Goal: Task Accomplishment & Management: Use online tool/utility

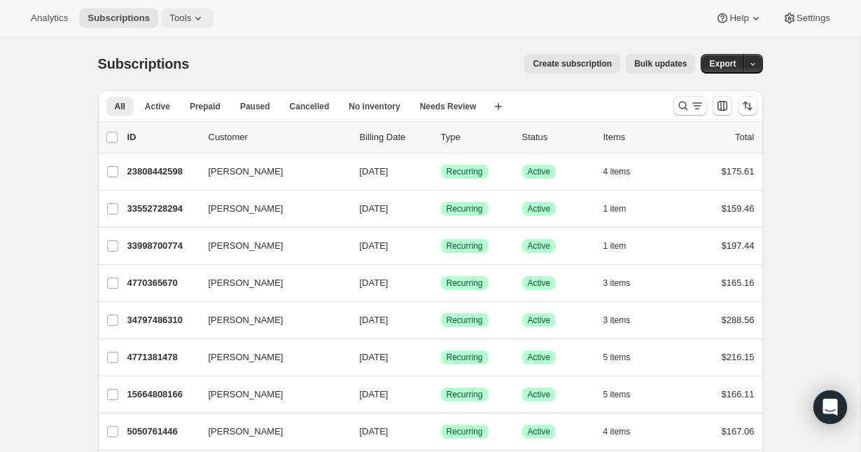
click at [174, 23] on span "Tools" at bounding box center [180, 18] width 22 height 11
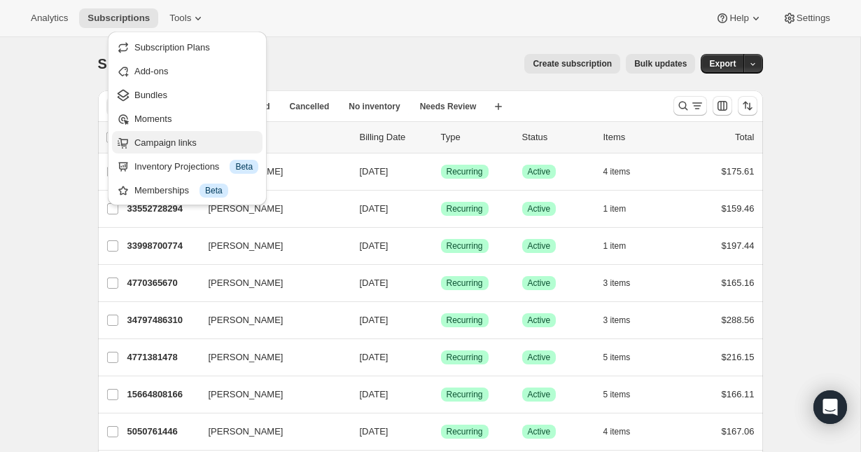
click at [190, 147] on span "Campaign links" at bounding box center [165, 142] width 62 height 11
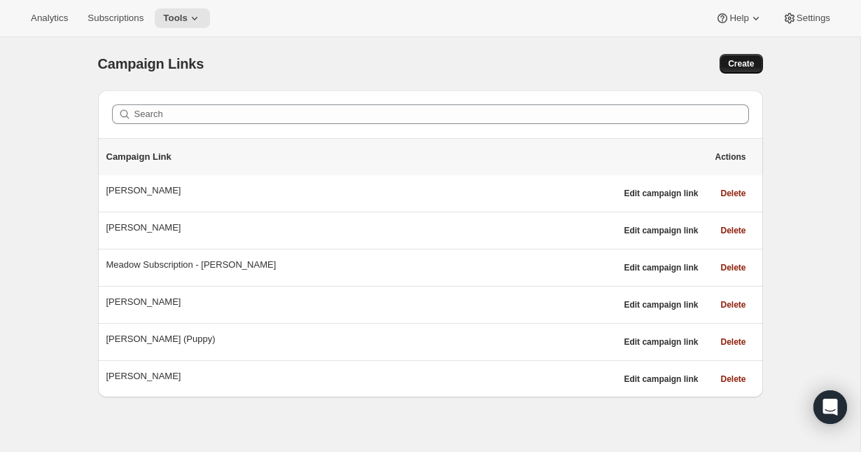
click at [740, 69] on button "Create" at bounding box center [741, 64] width 43 height 20
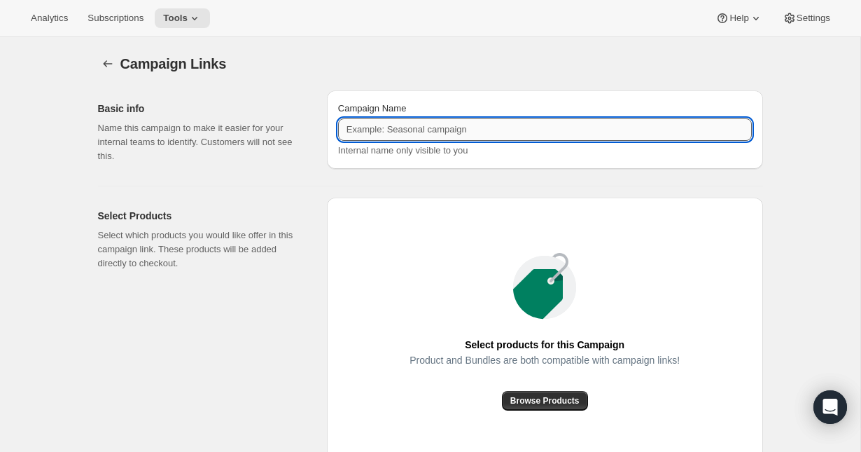
click at [433, 130] on input "Campaign Name" at bounding box center [545, 129] width 414 height 22
type input "[PERSON_NAME]"
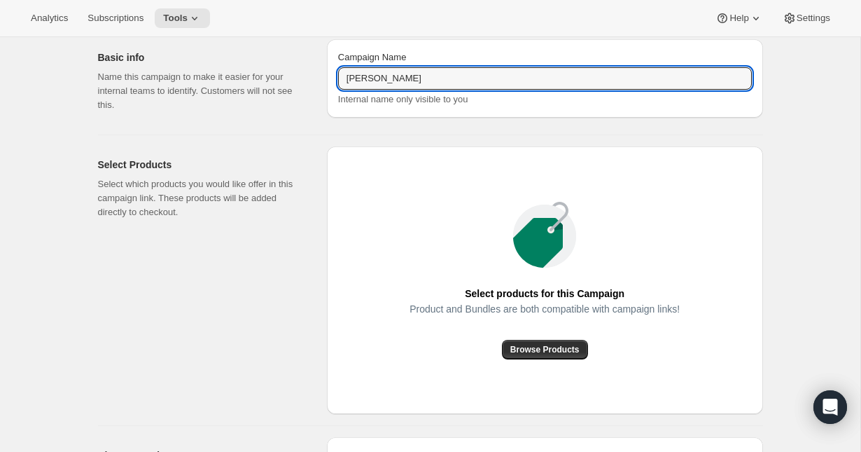
scroll to position [157, 0]
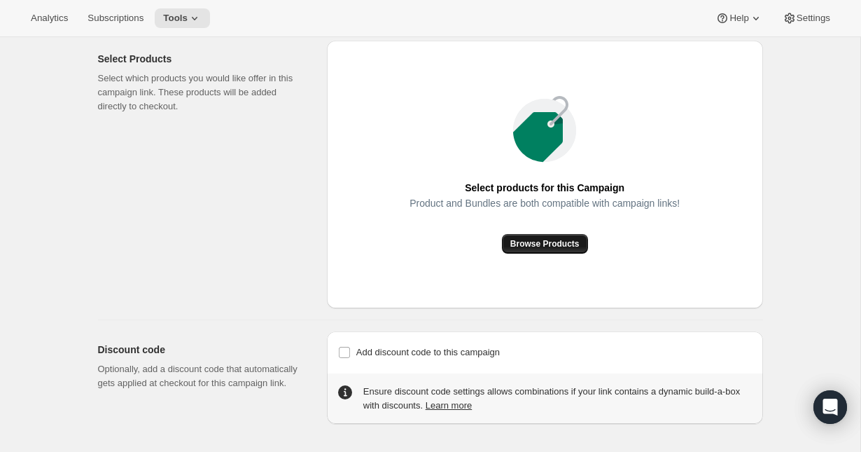
click at [544, 246] on span "Browse Products" at bounding box center [544, 243] width 69 height 11
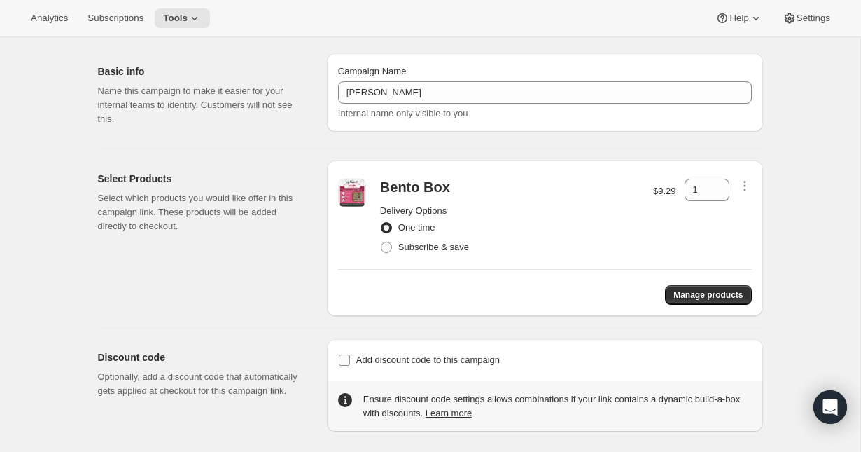
scroll to position [45, 0]
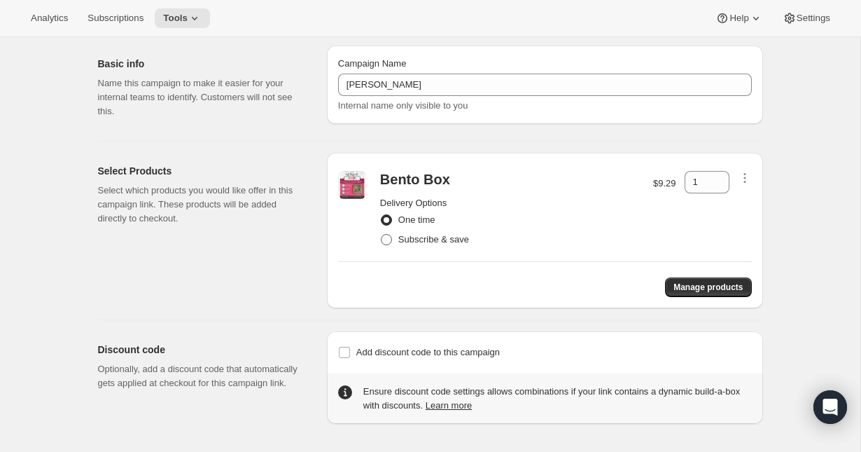
click at [391, 239] on span at bounding box center [386, 239] width 11 height 11
click at [382, 235] on input "Subscribe & save" at bounding box center [381, 234] width 1 height 1
radio input "true"
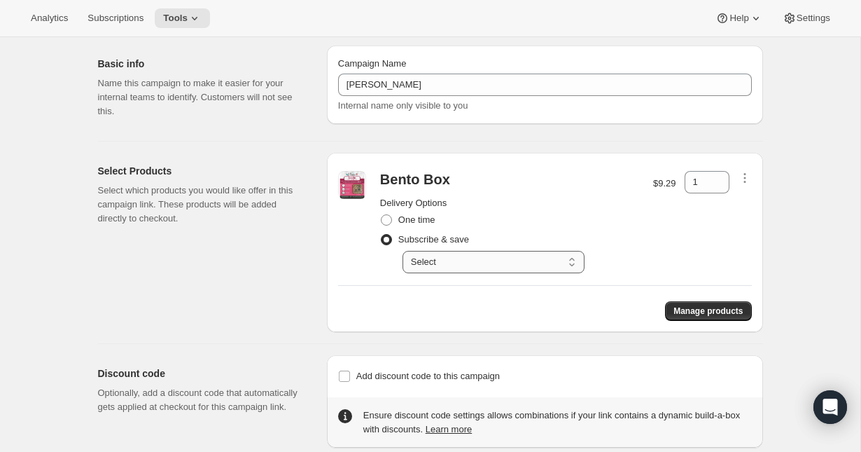
click at [543, 270] on select "Select Deliver every 1 week Deliver every 2 weeks Deliver every 3 weeks Deliver…" at bounding box center [494, 262] width 182 height 22
select select "gid://shopify/SellingPlan/2816147686"
click at [403, 251] on select "Select Deliver every 1 week Deliver every 2 weeks Deliver every 3 weeks Deliver…" at bounding box center [494, 262] width 182 height 22
click at [500, 207] on h2 "Delivery Options" at bounding box center [509, 203] width 259 height 14
click at [624, 255] on div "Subscribe & save Select Deliver every 1 week Deliver every 2 weeks Deliver ever…" at bounding box center [509, 251] width 259 height 43
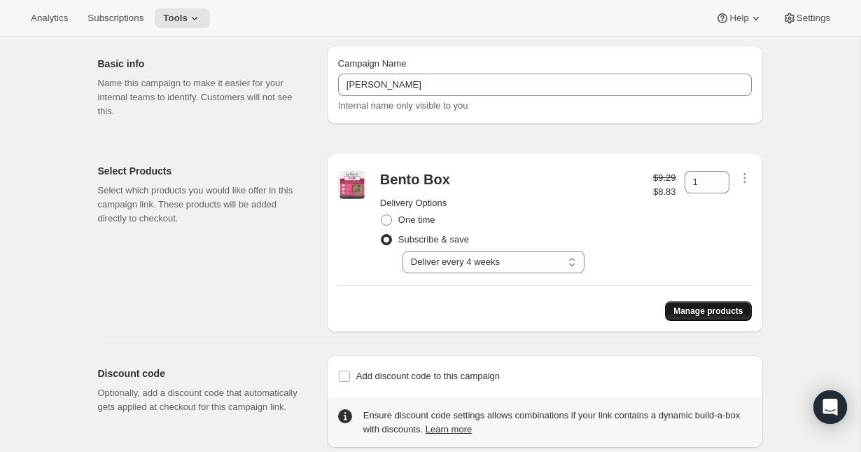
click at [695, 304] on button "Manage products" at bounding box center [708, 311] width 86 height 20
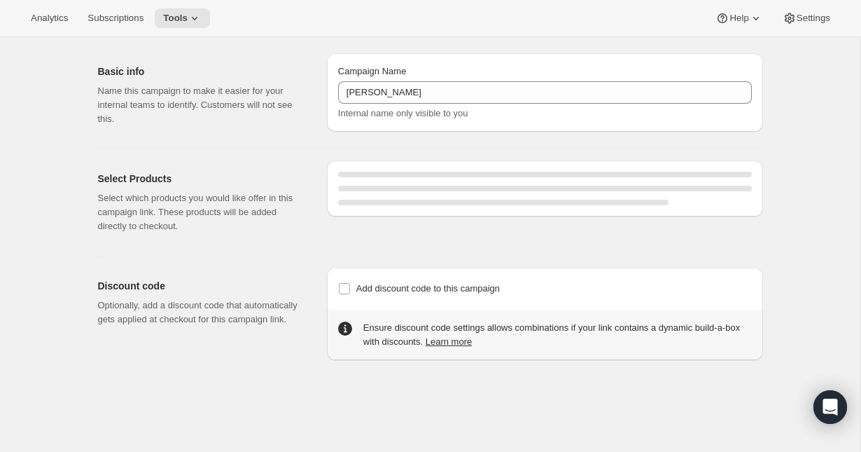
select select "gid://shopify/SellingPlan/2816147686"
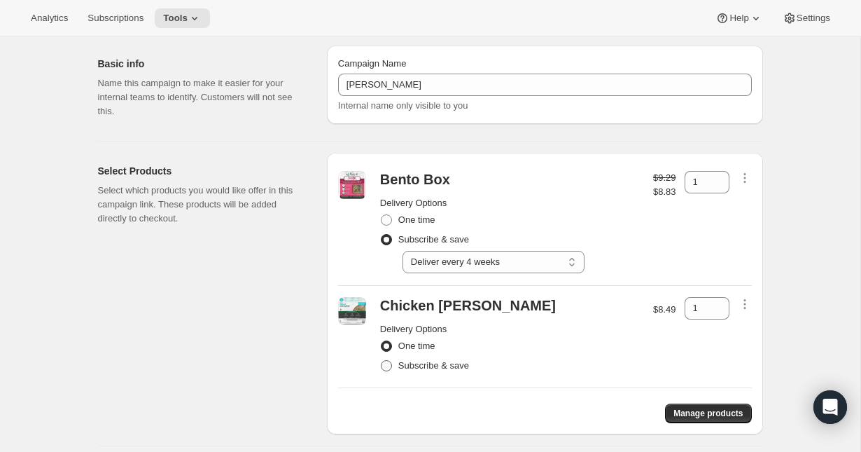
click at [391, 368] on span at bounding box center [386, 365] width 11 height 11
click at [382, 361] on input "Subscribe & save" at bounding box center [381, 360] width 1 height 1
radio input "true"
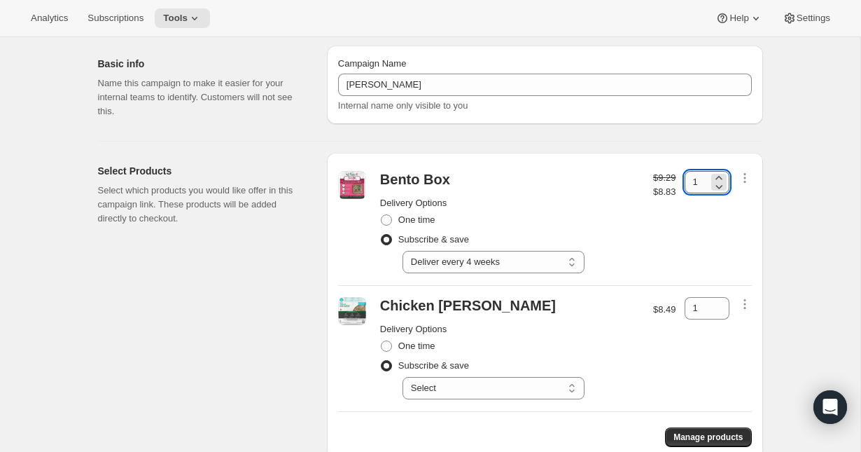
click at [698, 183] on input "1" at bounding box center [697, 182] width 24 height 22
click at [727, 178] on div "0" at bounding box center [707, 182] width 45 height 22
click at [724, 176] on icon at bounding box center [719, 178] width 14 height 14
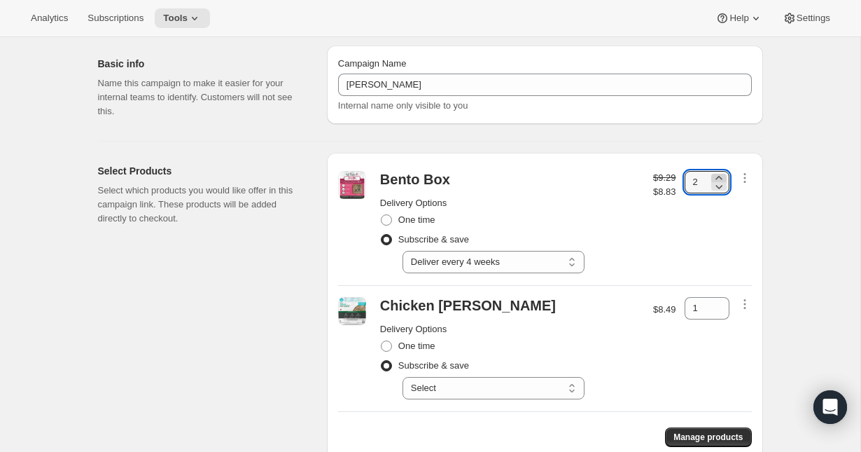
click at [724, 176] on icon at bounding box center [719, 178] width 14 height 14
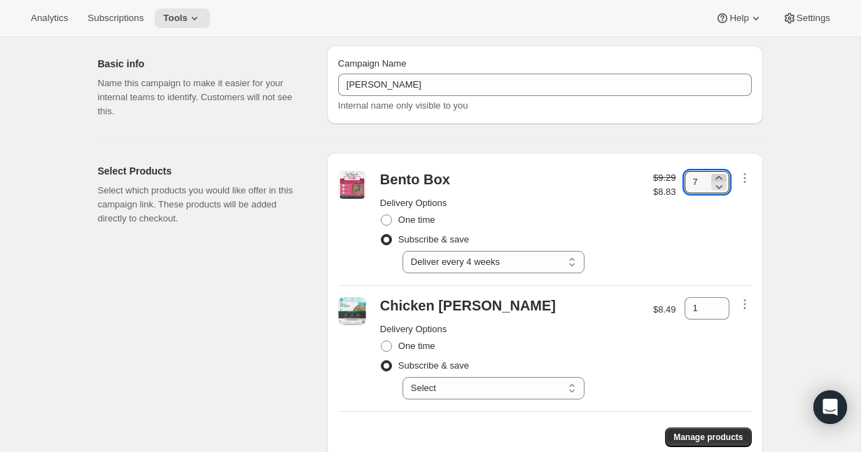
click at [724, 176] on icon at bounding box center [719, 178] width 14 height 14
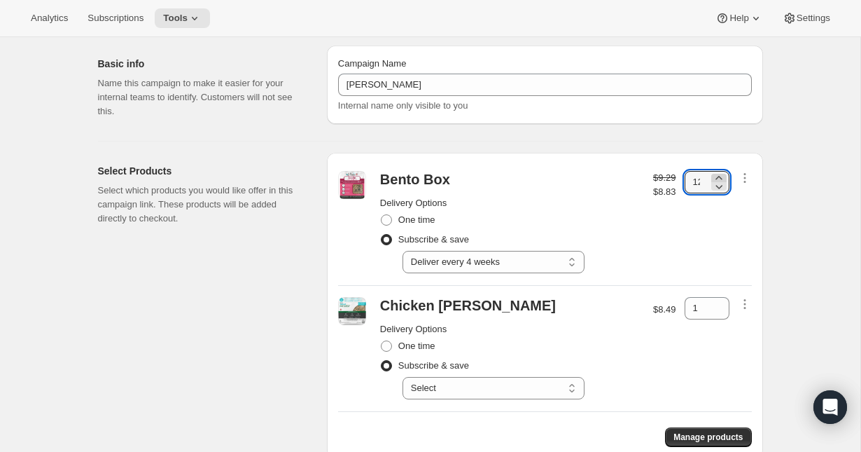
click at [724, 176] on icon at bounding box center [719, 178] width 14 height 14
type input "14"
click at [720, 302] on icon at bounding box center [719, 304] width 14 height 14
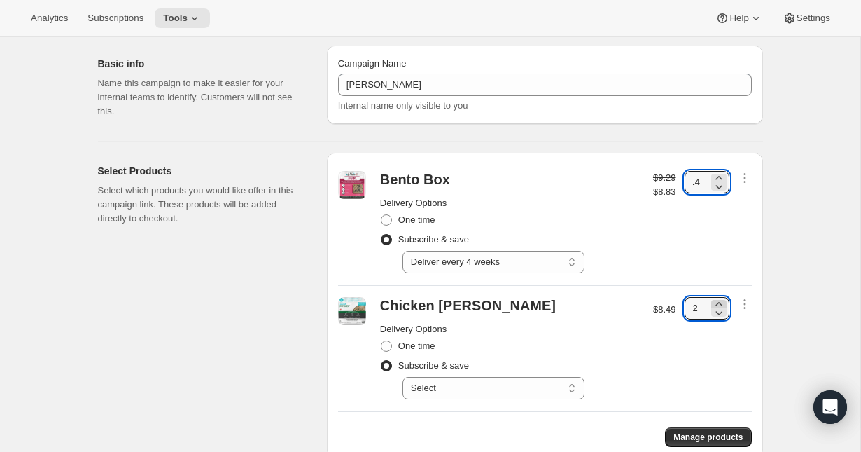
scroll to position [0, 0]
click at [720, 302] on icon at bounding box center [719, 304] width 14 height 14
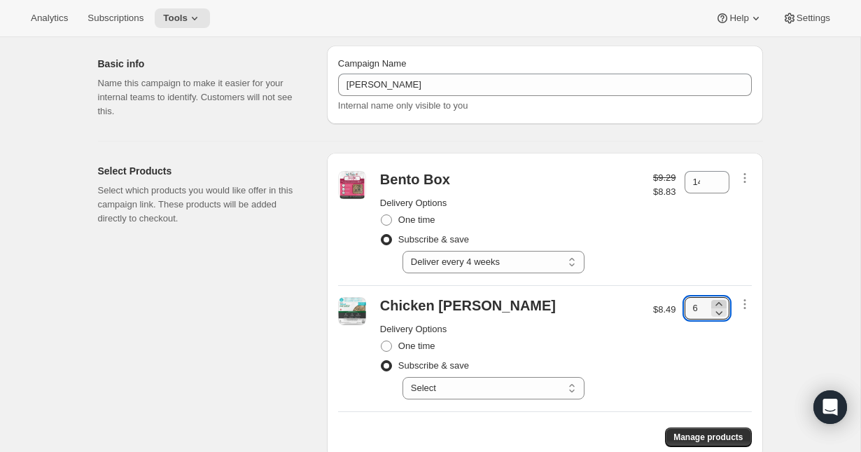
click at [720, 302] on icon at bounding box center [719, 304] width 14 height 14
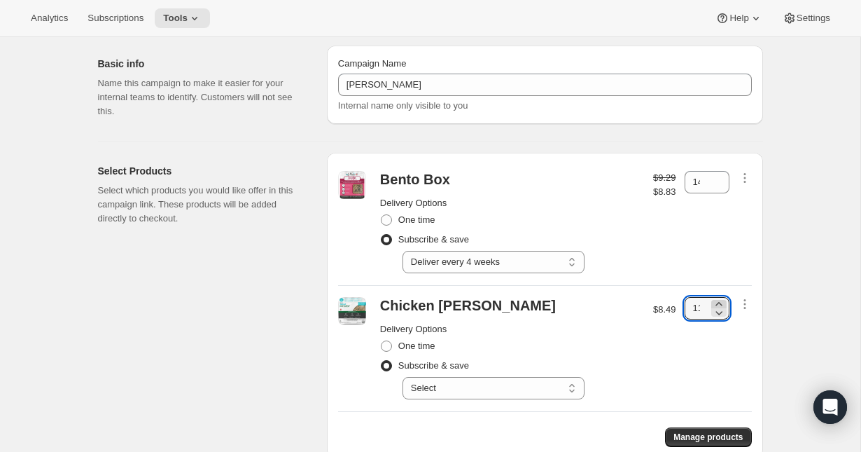
click at [720, 302] on icon at bounding box center [719, 304] width 14 height 14
type input "14"
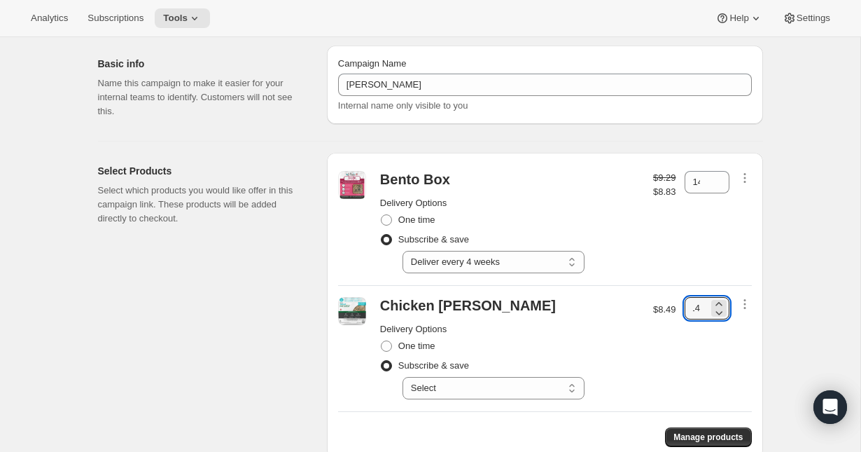
click at [640, 367] on div "Chicken [PERSON_NAME] Delivery Options One time Subscribe & save Select Deliver…" at bounding box center [510, 348] width 270 height 102
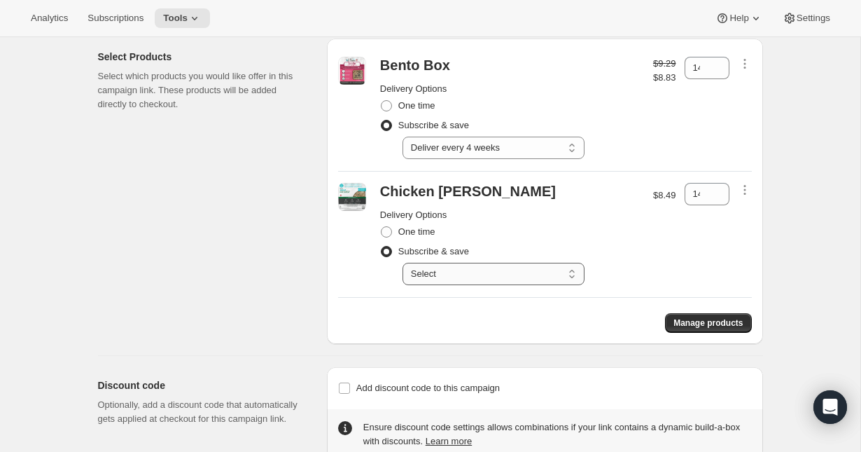
click at [493, 281] on select "Select Deliver every 1 week Deliver every 2 weeks Deliver every 3 weeks Deliver…" at bounding box center [494, 274] width 182 height 22
select select "gid://shopify/SellingPlan/2816147686"
click at [403, 263] on select "Select Deliver every 1 week Deliver every 2 weeks Deliver every 3 weeks Deliver…" at bounding box center [494, 274] width 182 height 22
click at [608, 237] on div "One time" at bounding box center [509, 232] width 259 height 20
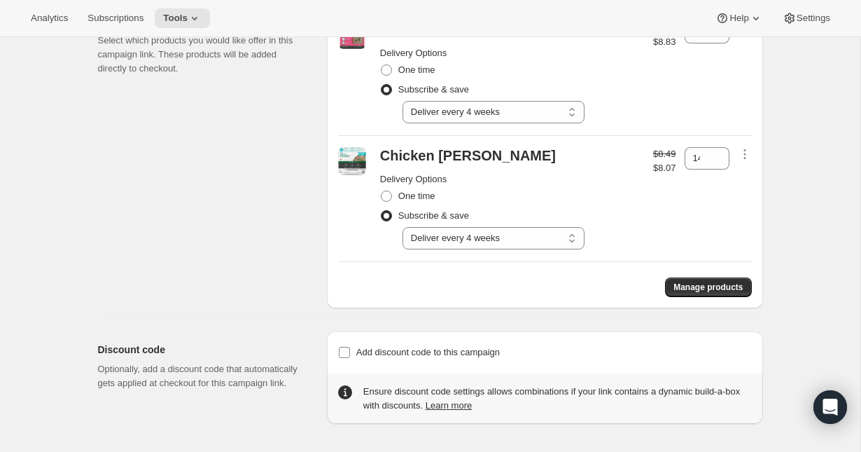
click at [347, 354] on input "Add discount code to this campaign" at bounding box center [344, 352] width 11 height 11
checkbox input "true"
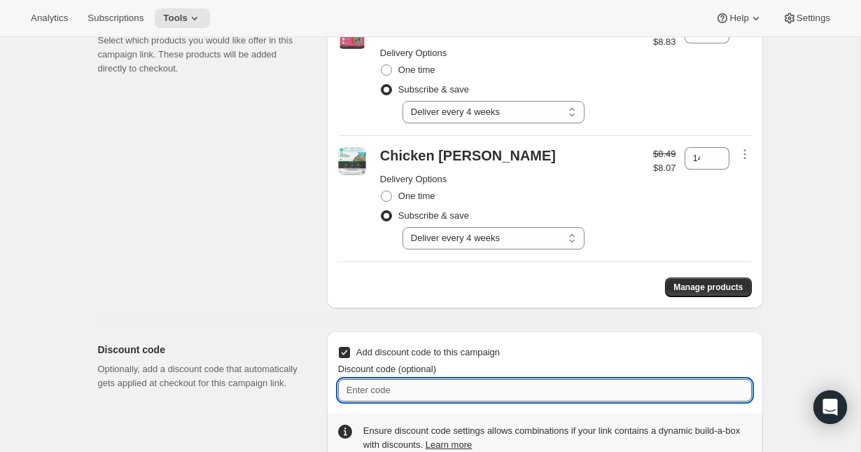
click at [398, 385] on input "Discount code (optional)" at bounding box center [545, 390] width 414 height 22
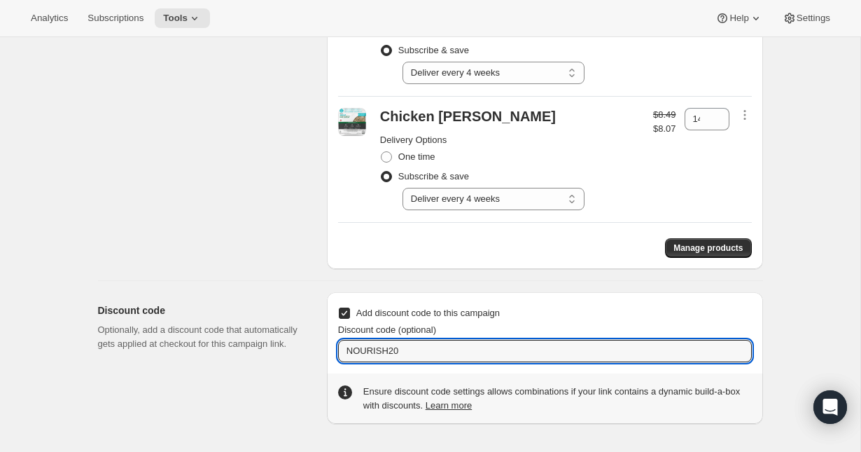
type input "NOURISH20"
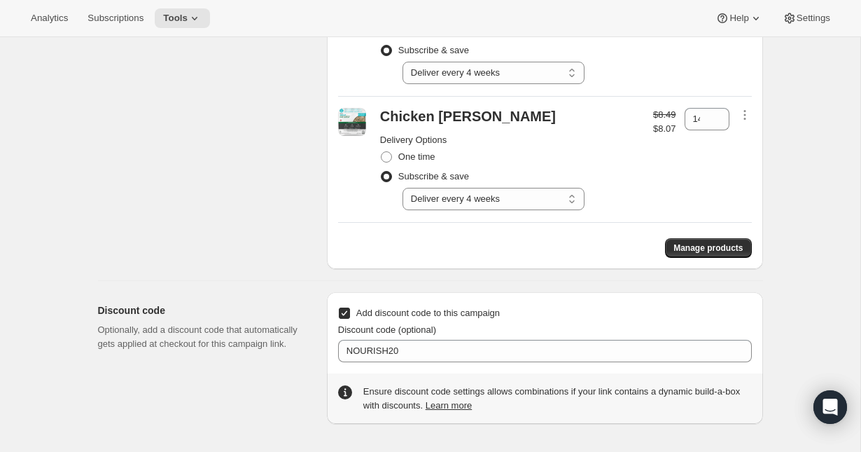
click at [262, 351] on p "Optionally, add a discount code that automatically gets applied at checkout for…" at bounding box center [201, 337] width 207 height 28
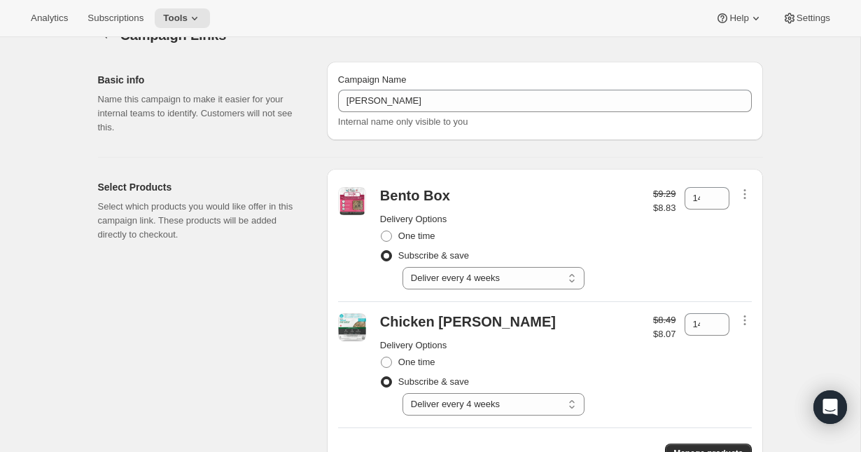
scroll to position [0, 0]
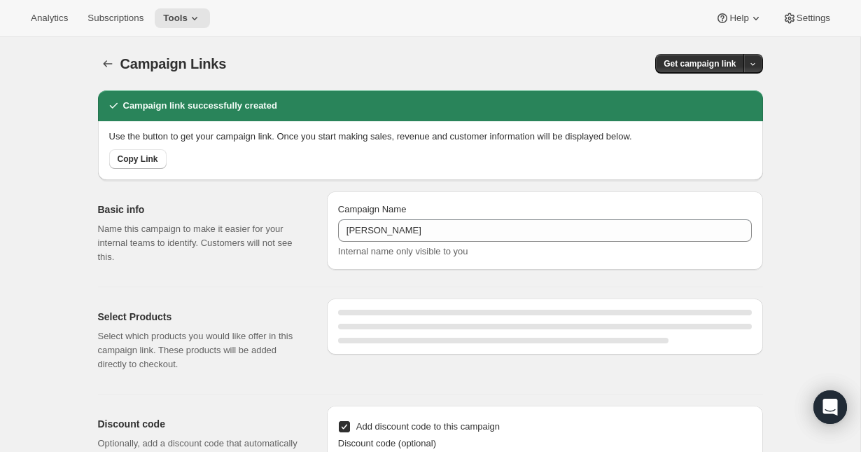
select select "gid://shopify/SellingPlan/2816147686"
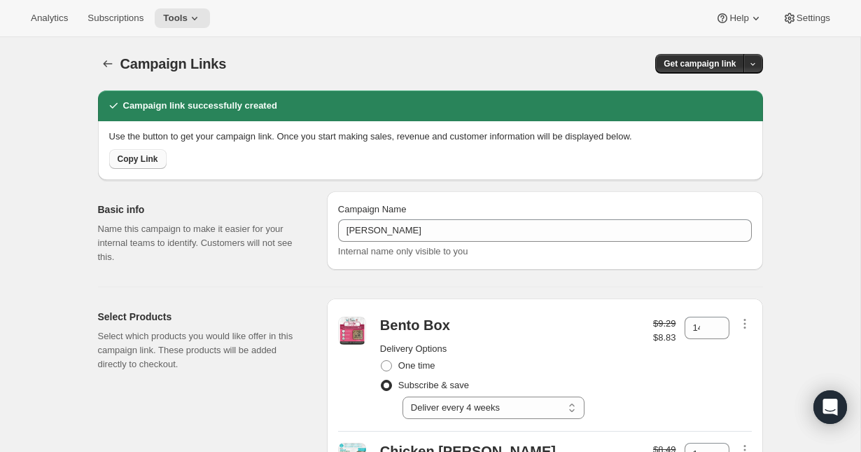
click at [136, 160] on span "Copy Link" at bounding box center [138, 158] width 41 height 11
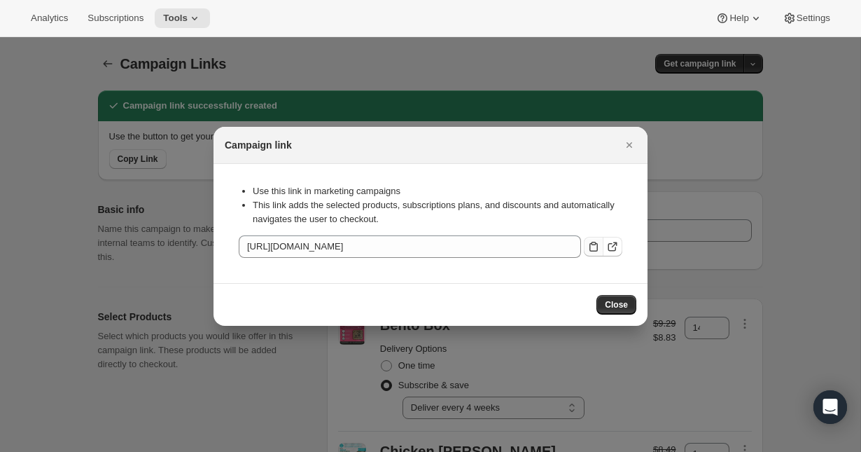
click at [592, 246] on icon ":rbn:" at bounding box center [594, 246] width 14 height 14
click at [800, 205] on div at bounding box center [430, 226] width 861 height 452
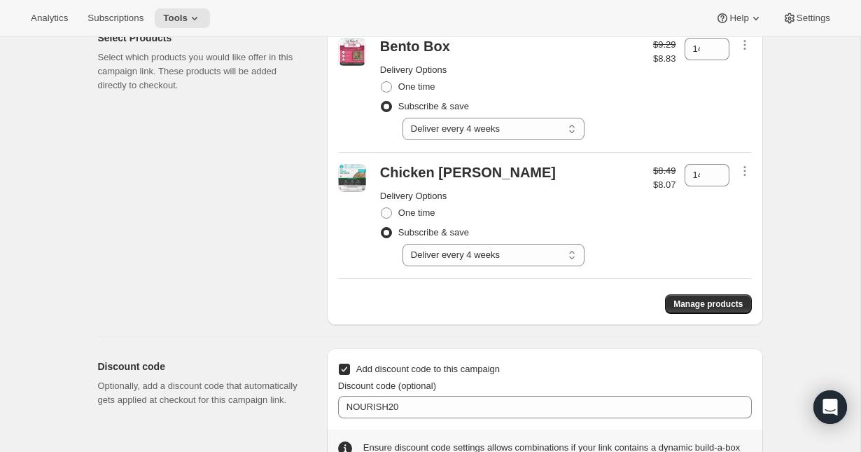
scroll to position [270, 0]
